Goal: Task Accomplishment & Management: Use online tool/utility

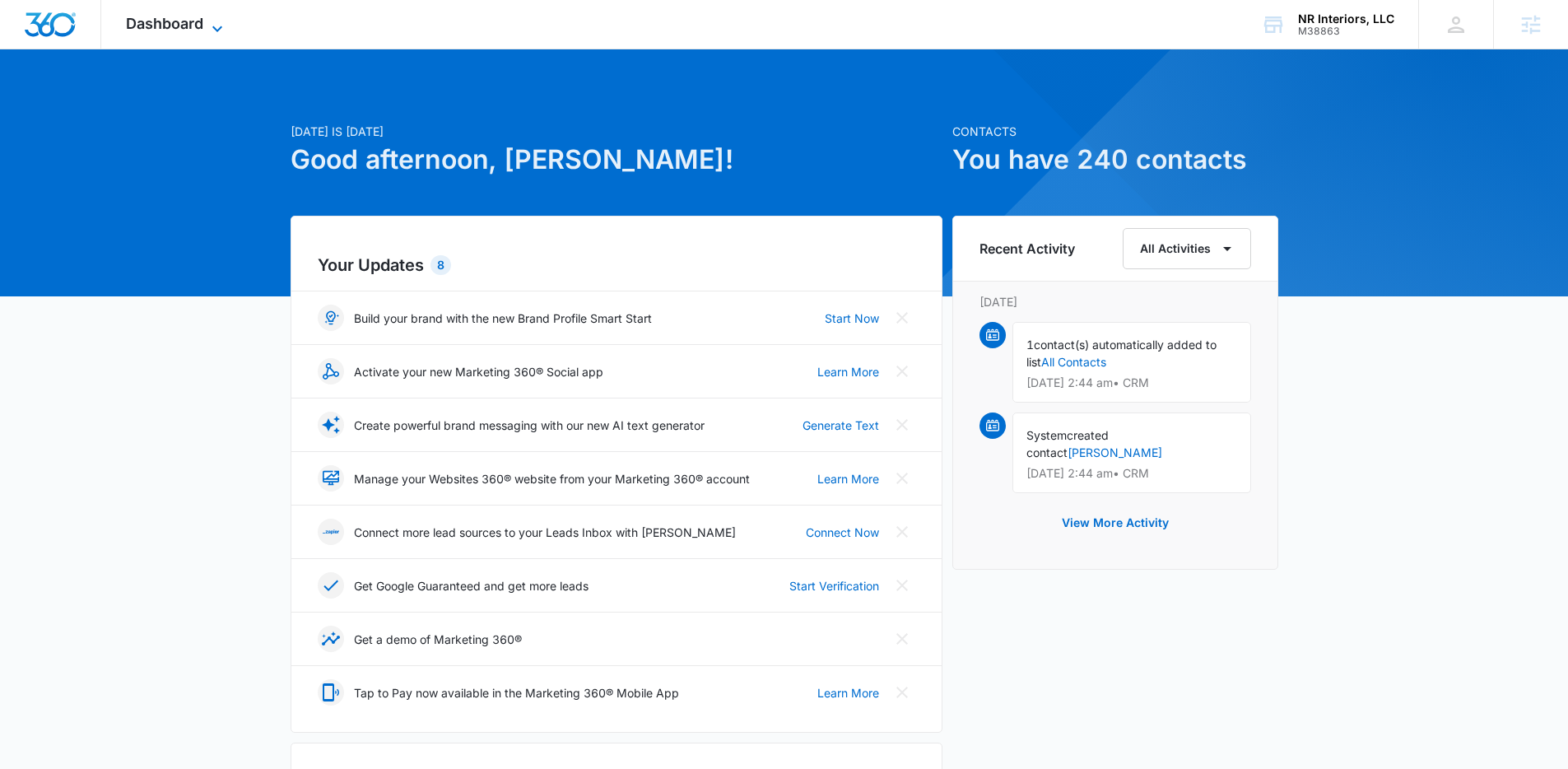
click at [151, 26] on span "Dashboard" at bounding box center [165, 24] width 77 height 18
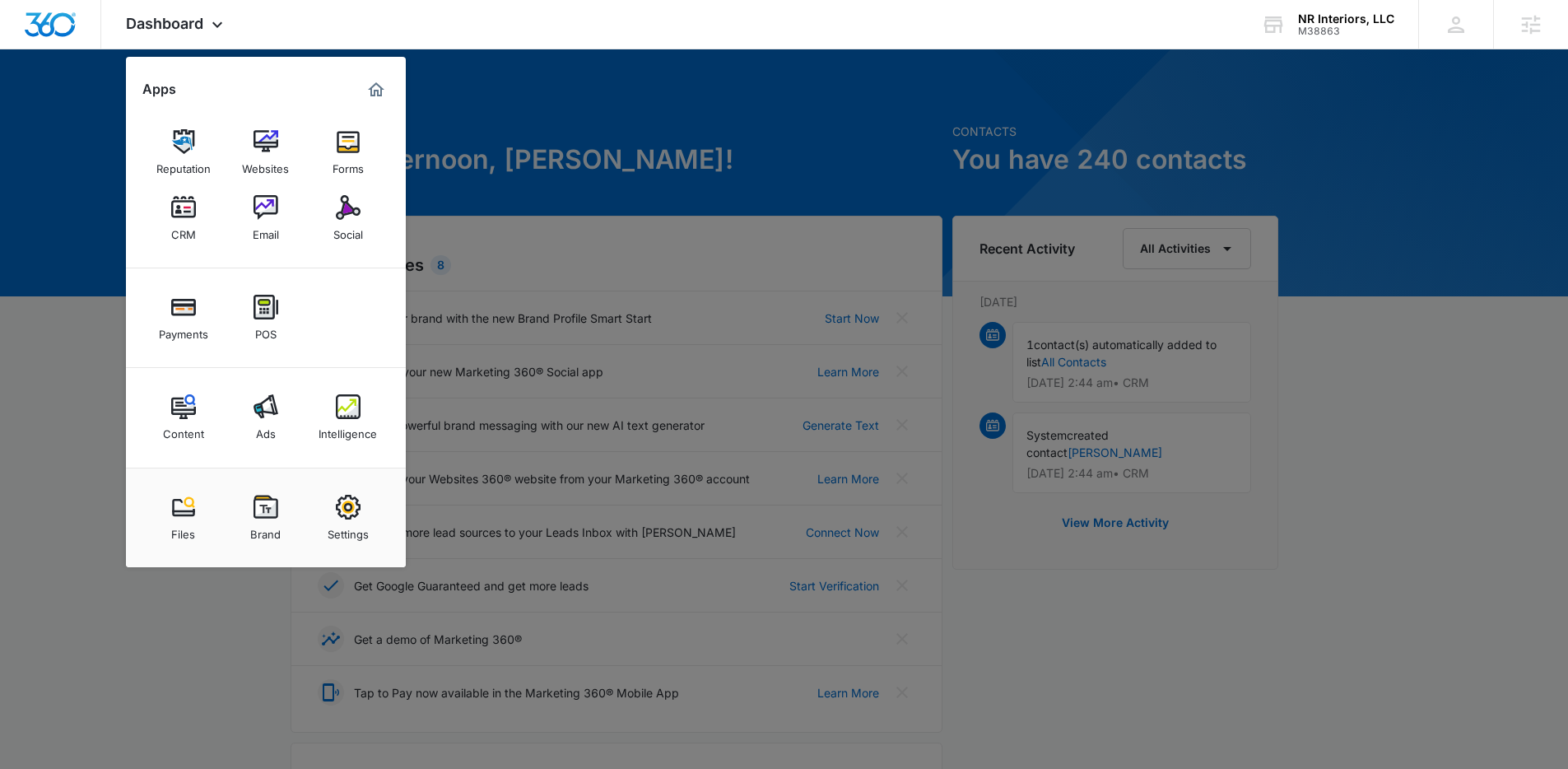
click at [332, 190] on link "Social" at bounding box center [347, 217] width 62 height 62
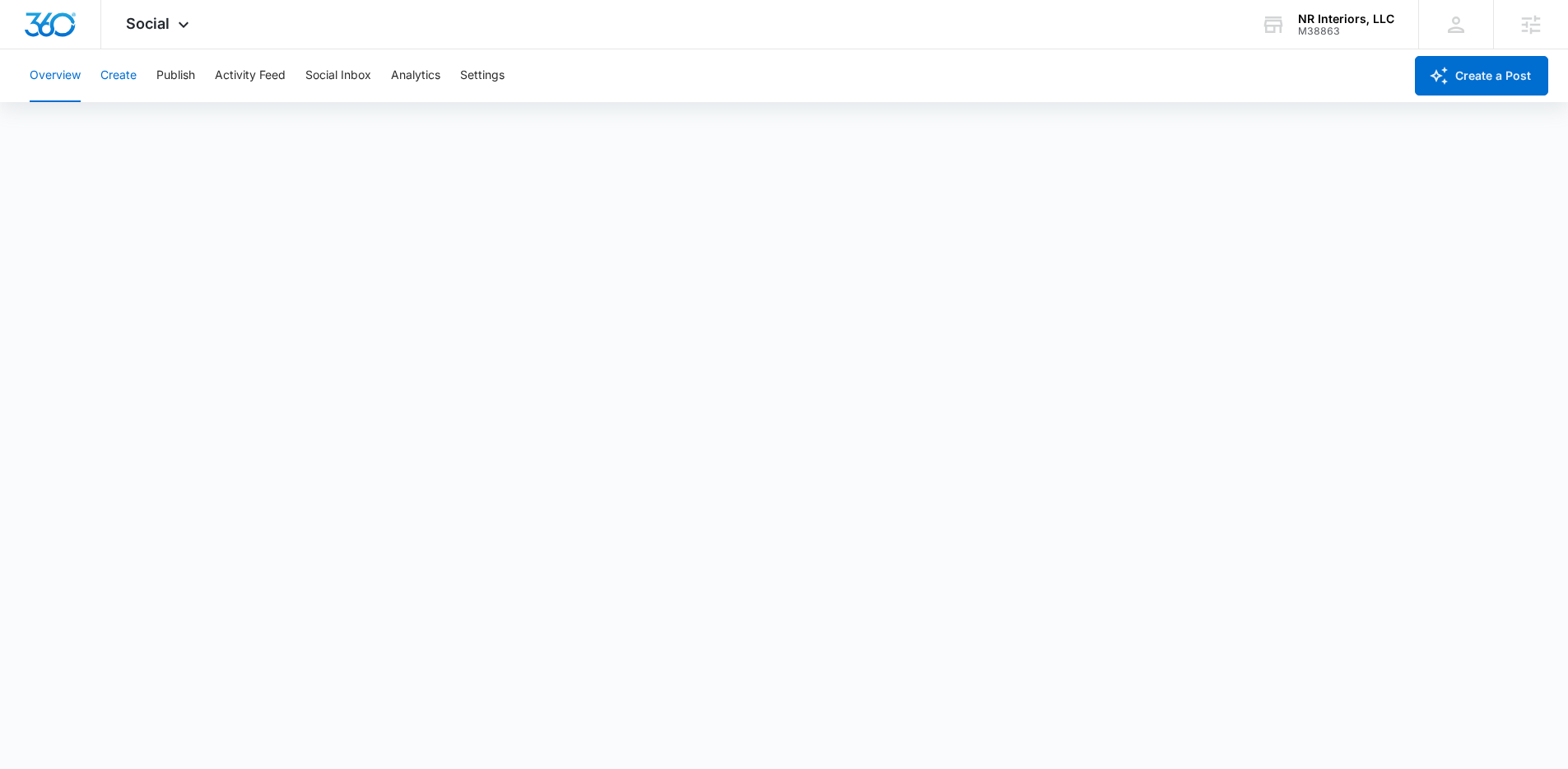
click at [119, 77] on button "Create" at bounding box center [118, 75] width 37 height 52
click at [266, 74] on button "Activity Feed" at bounding box center [251, 75] width 71 height 52
click at [126, 73] on button "Create" at bounding box center [118, 75] width 37 height 52
click at [173, 65] on button "Publish" at bounding box center [176, 75] width 38 height 52
click at [127, 128] on button "Schedules" at bounding box center [125, 125] width 56 height 46
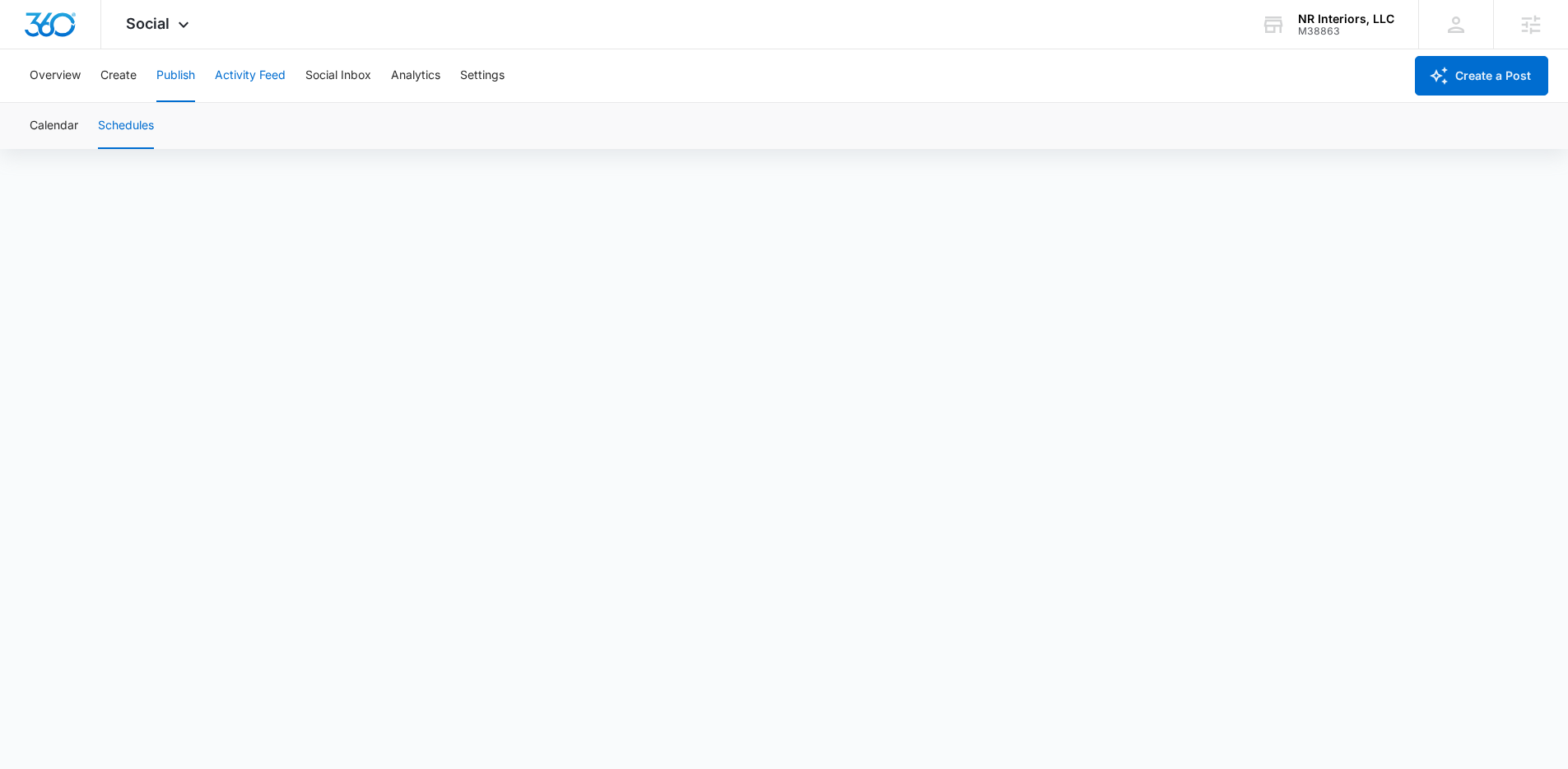
click at [261, 82] on button "Activity Feed" at bounding box center [251, 75] width 71 height 52
click at [146, 26] on span "Social" at bounding box center [148, 24] width 43 height 18
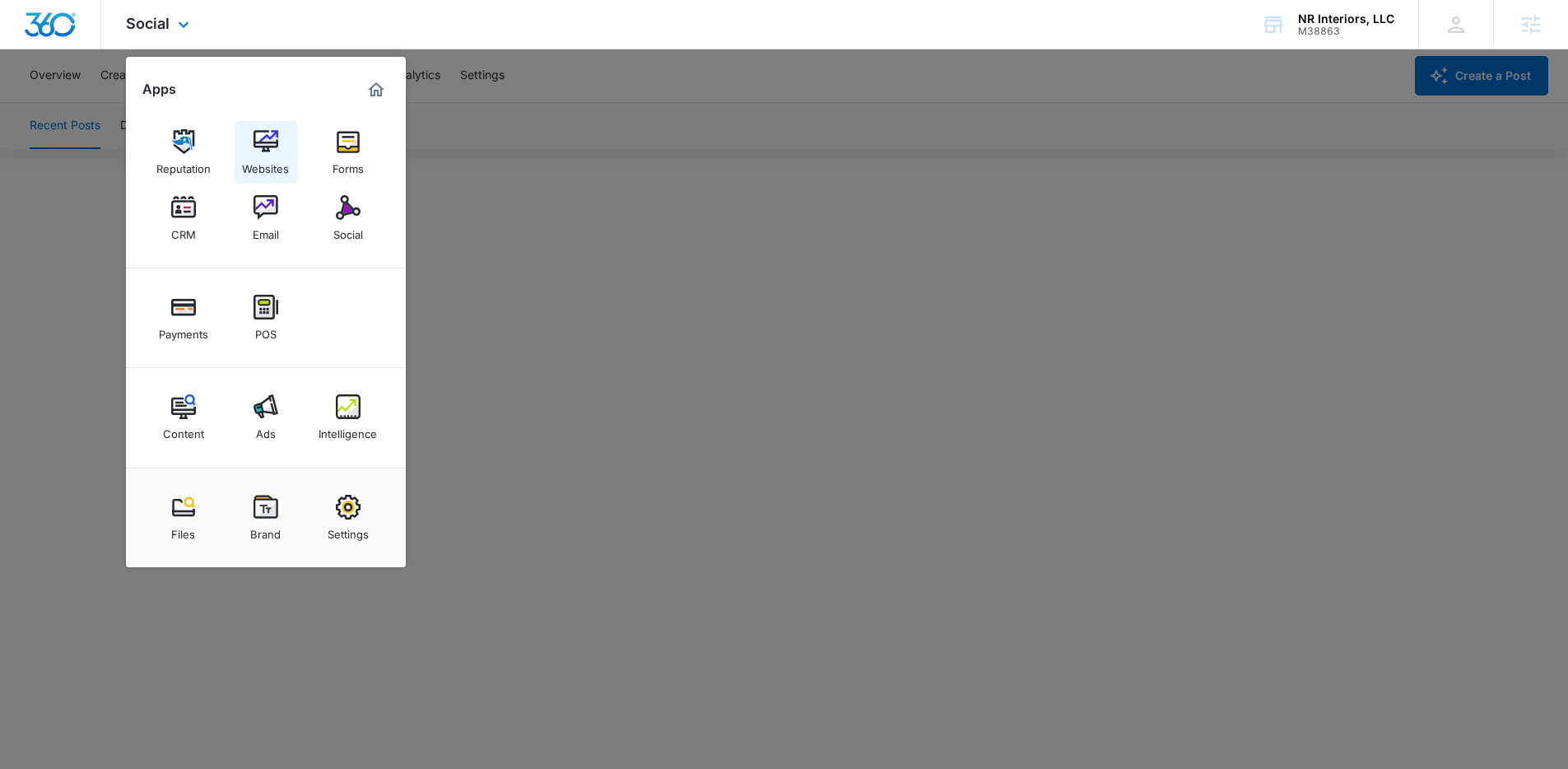
click at [269, 140] on img at bounding box center [265, 141] width 25 height 25
